Goal: Task Accomplishment & Management: Use online tool/utility

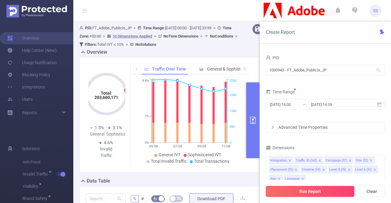
click at [297, 195] on button "Run Report" at bounding box center [310, 191] width 89 height 11
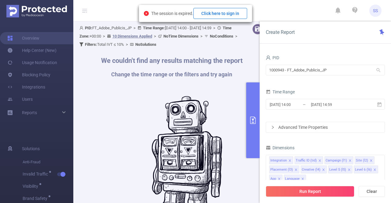
click at [212, 9] on button "Click here to sign in" at bounding box center [221, 13] width 54 height 11
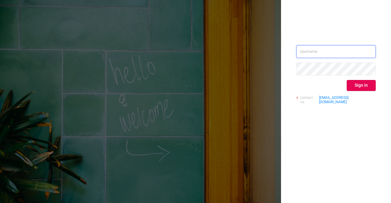
click at [324, 50] on input "text" at bounding box center [337, 51] width 80 height 13
type input "[PERSON_NAME][EMAIL_ADDRESS][DOMAIN_NAME]"
click at [364, 92] on div "[PERSON_NAME][EMAIL_ADDRESS][DOMAIN_NAME] Sign in contact us [EMAIL_ADDRESS][DO…" at bounding box center [337, 77] width 80 height 64
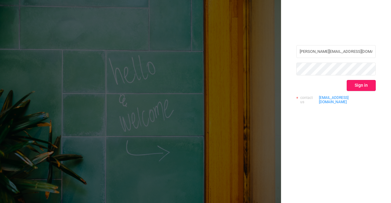
click at [361, 87] on button "Sign in" at bounding box center [361, 85] width 29 height 11
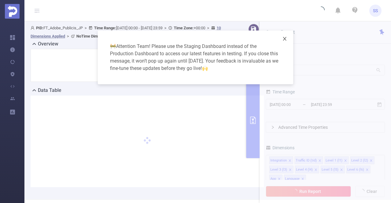
click at [281, 41] on span "Close" at bounding box center [284, 39] width 17 height 17
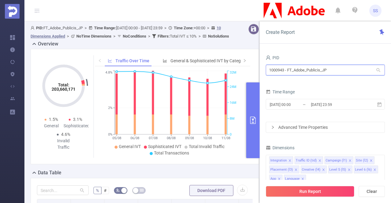
drag, startPoint x: 358, startPoint y: 69, endPoint x: 250, endPoint y: 65, distance: 107.8
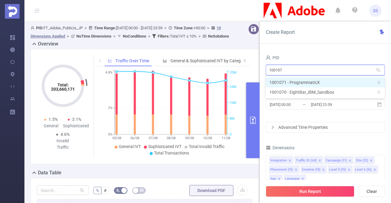
type input "1001071"
click at [298, 86] on li "1001071 - ProgrammaticX 0" at bounding box center [325, 83] width 119 height 10
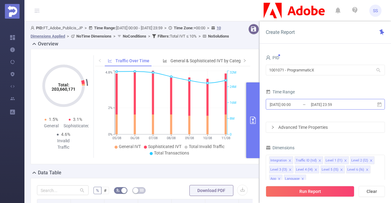
click at [310, 106] on input "2025-08-05 00:00" at bounding box center [294, 105] width 50 height 8
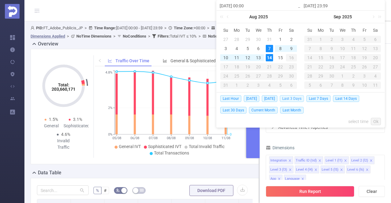
click at [300, 99] on span "Last 3 Days" at bounding box center [292, 98] width 24 height 7
type input "2025-08-11 00:00"
type input "2025-08-13 23:59"
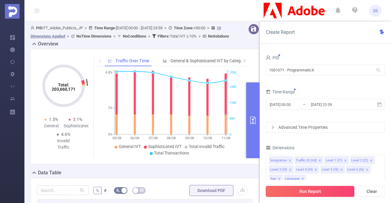
click at [307, 187] on button "Run Report" at bounding box center [310, 191] width 89 height 11
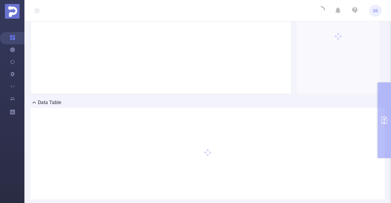
scroll to position [61, 0]
